Goal: Information Seeking & Learning: Check status

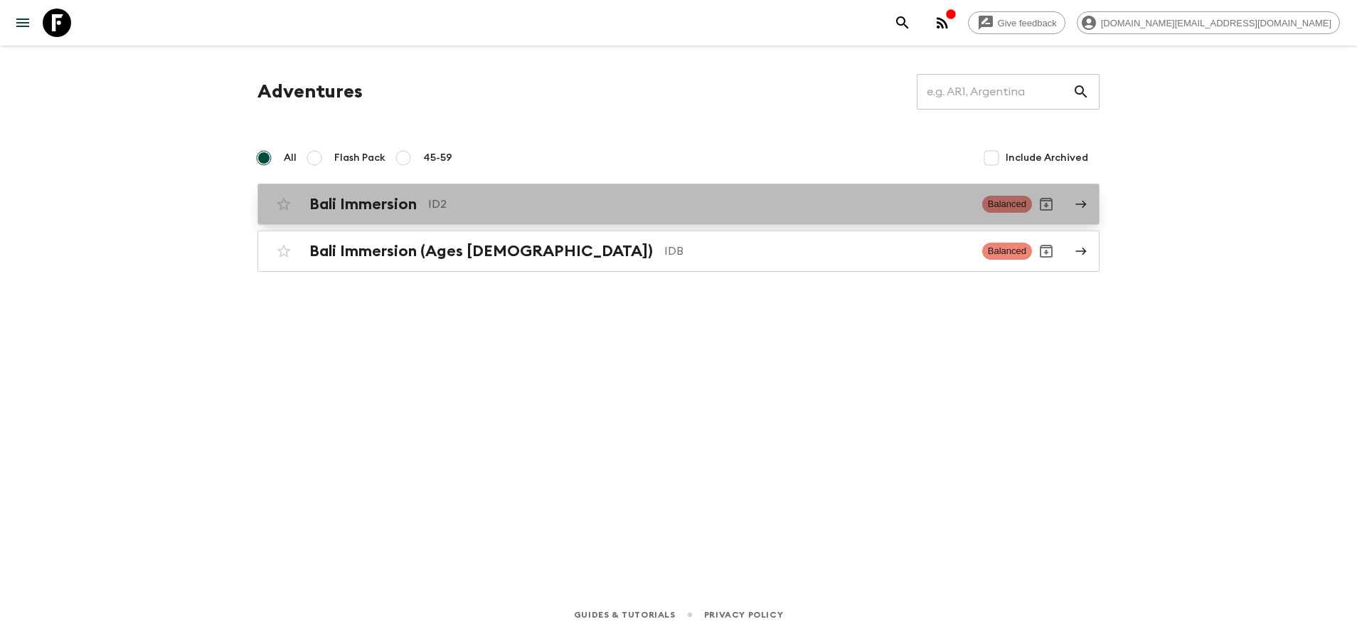
click at [425, 203] on div "Bali Immersion ID2" at bounding box center [640, 204] width 662 height 18
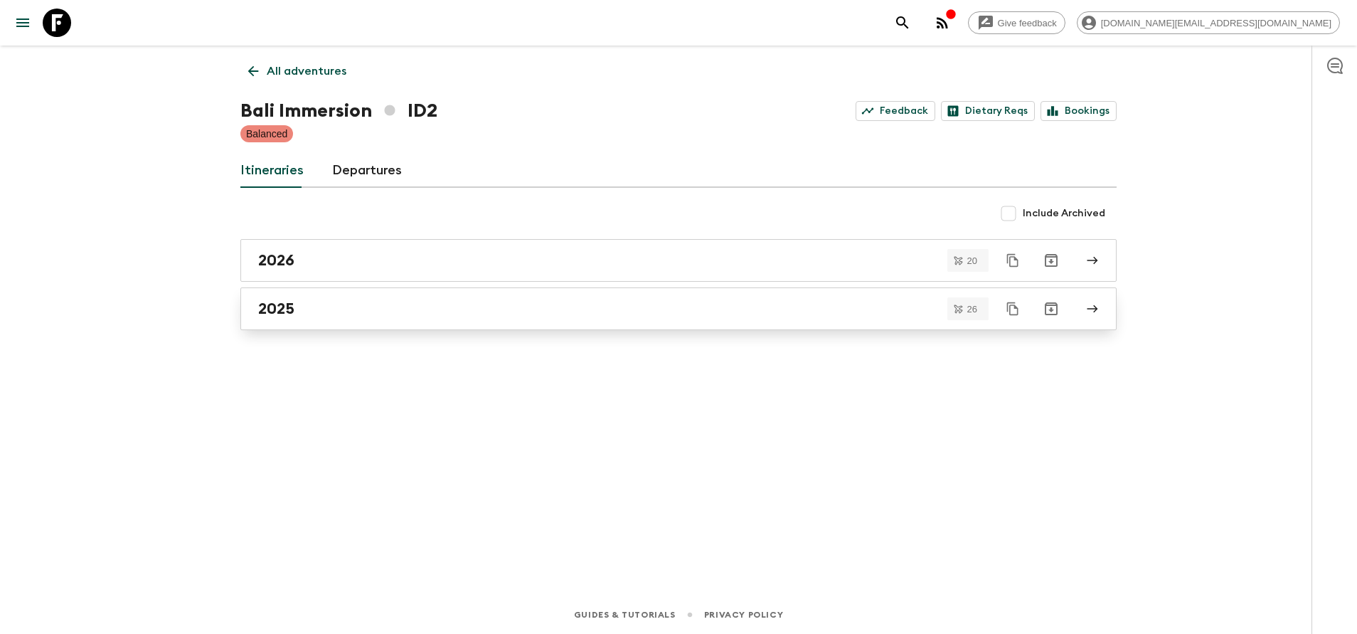
click at [365, 310] on div "2025" at bounding box center [665, 309] width 814 height 18
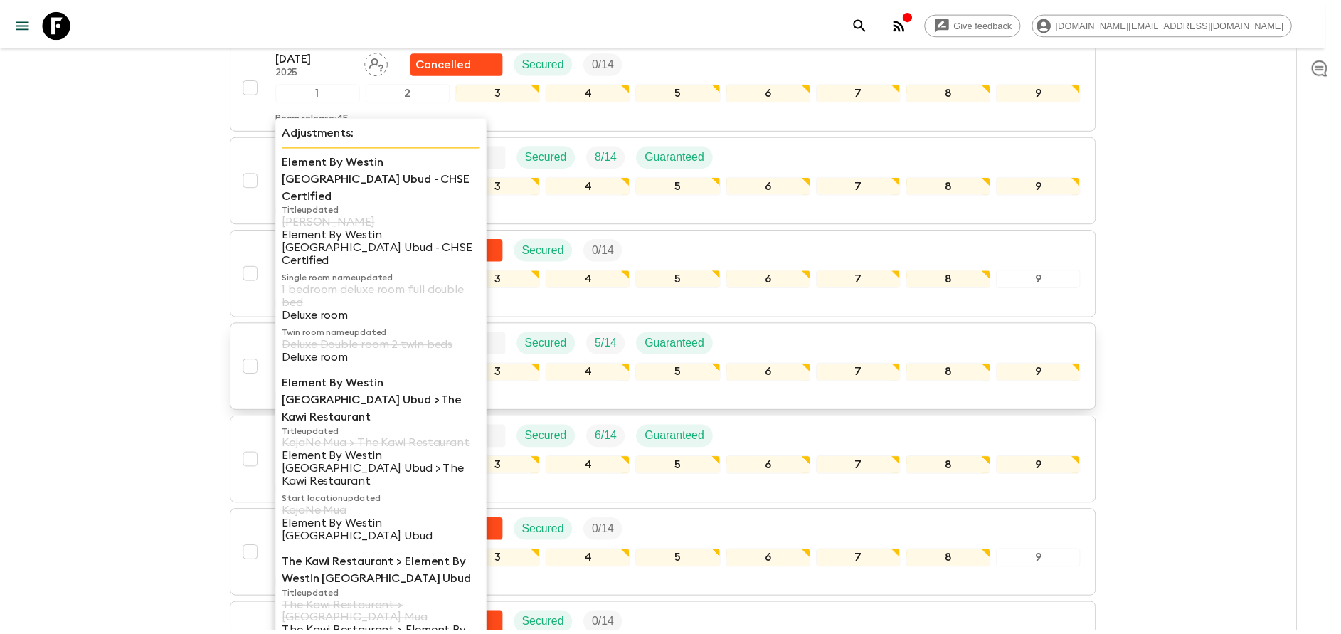
scroll to position [427, 0]
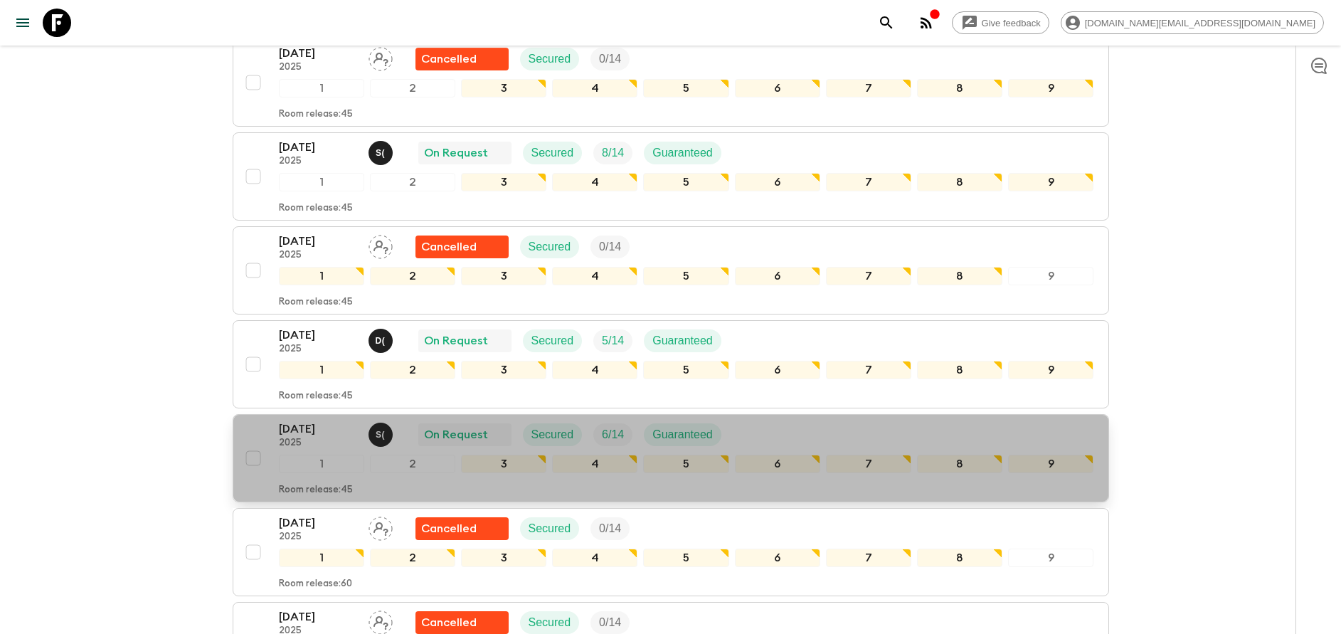
click at [258, 429] on div "[DATE] 2025 S ( On Request Secured 6 / 14 Guaranteed 1 2 3 4 5 6 7 8 9 Room rel…" at bounding box center [666, 457] width 855 height 75
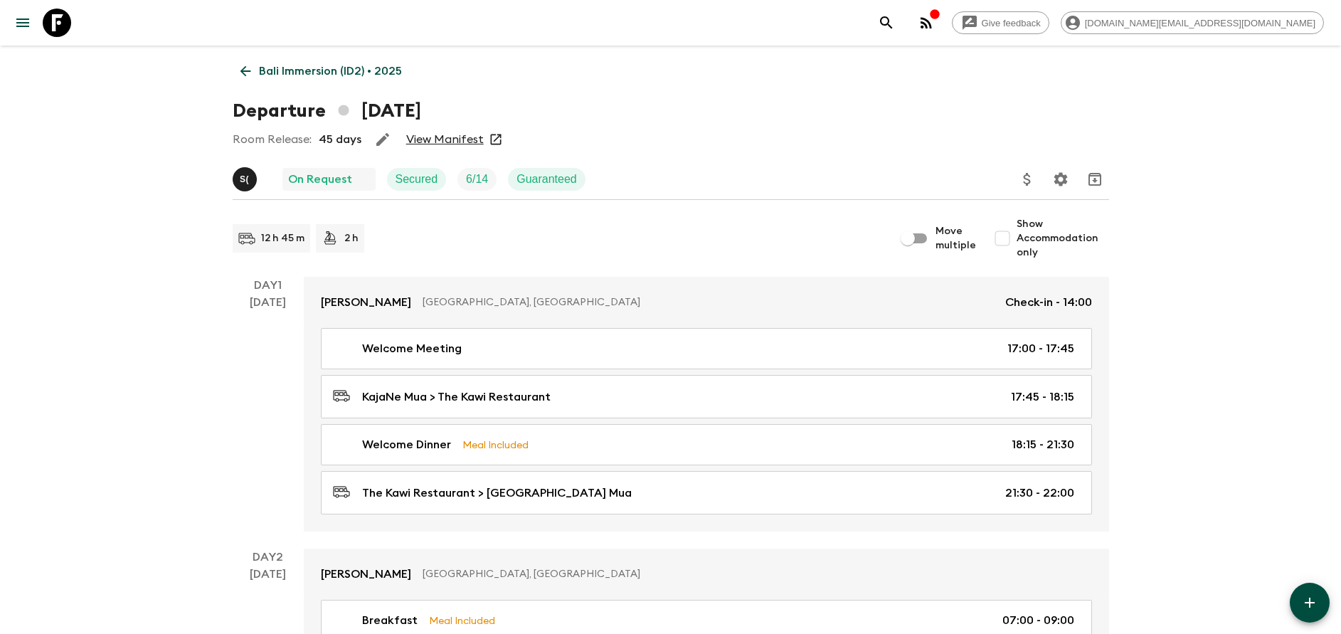
click at [445, 131] on div "Room Release: 45 days View Manifest" at bounding box center [671, 139] width 876 height 28
click at [446, 142] on link "View Manifest" at bounding box center [445, 139] width 78 height 14
